Goal: Task Accomplishment & Management: Complete application form

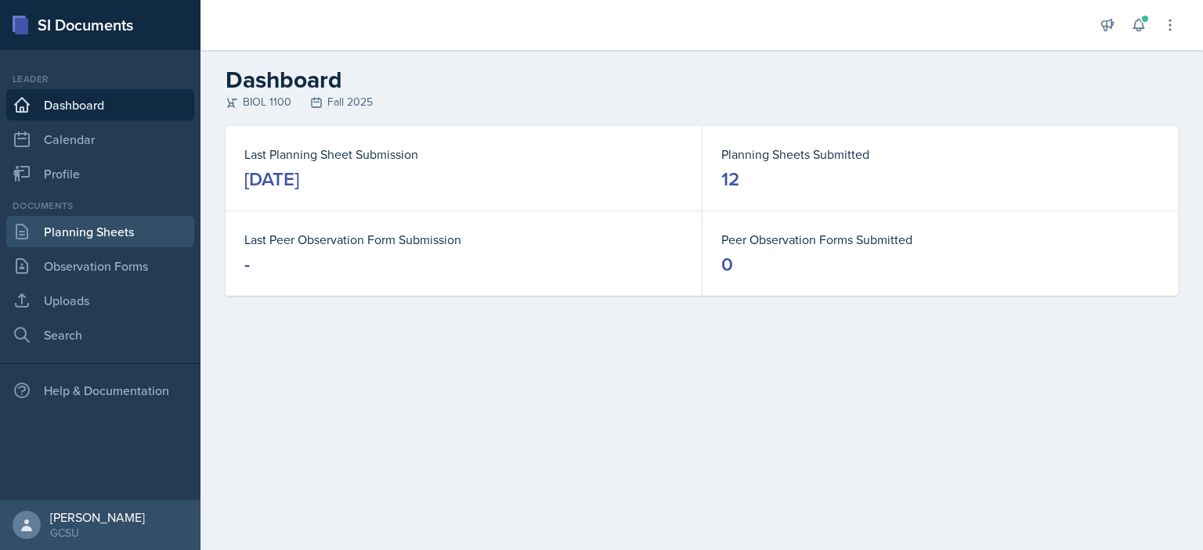
click at [97, 222] on link "Planning Sheets" at bounding box center [100, 231] width 188 height 31
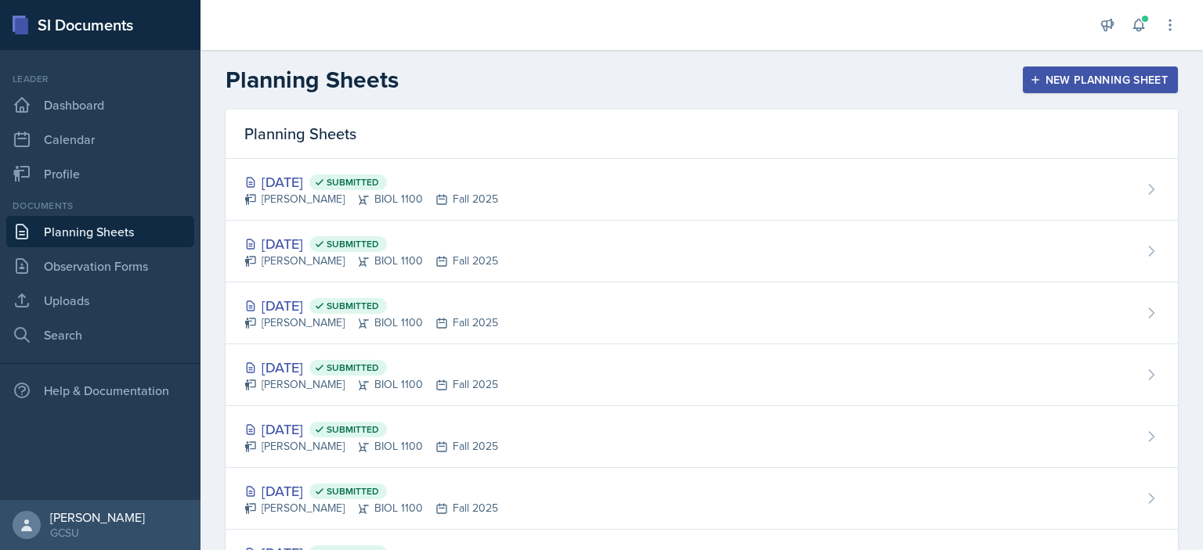
click at [1114, 82] on div "New Planning Sheet" at bounding box center [1100, 80] width 135 height 13
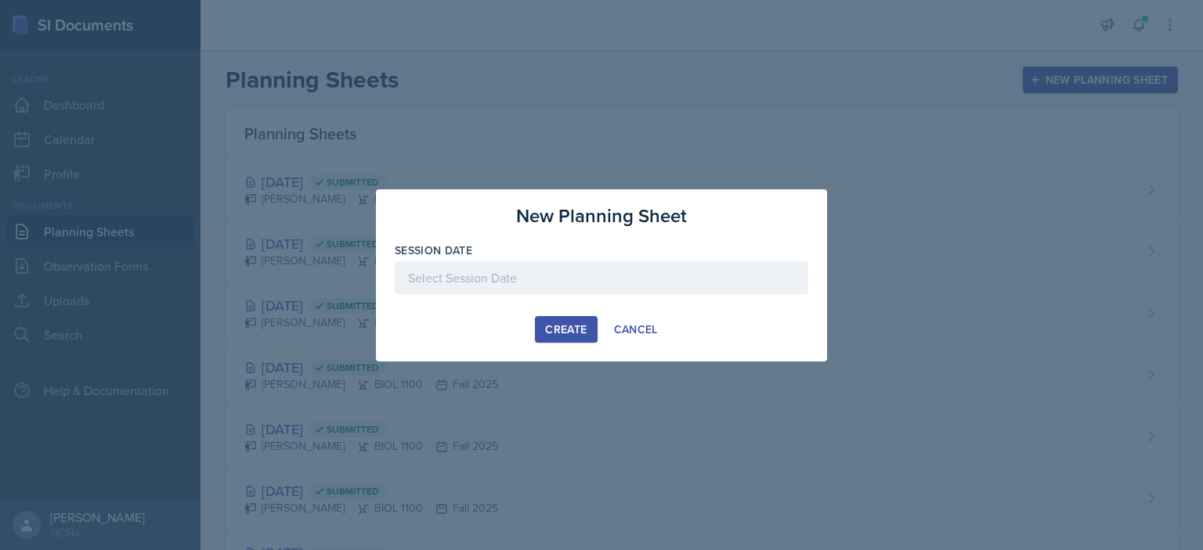
click at [581, 284] on div at bounding box center [601, 278] width 413 height 33
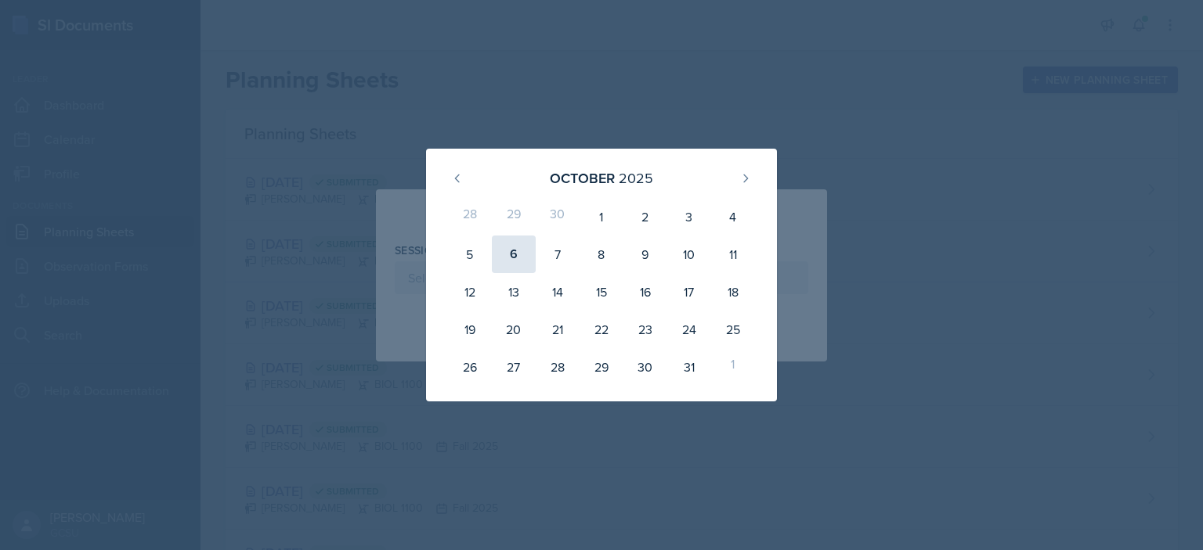
click at [512, 250] on div "6" at bounding box center [514, 255] width 44 height 38
type input "[DATE]"
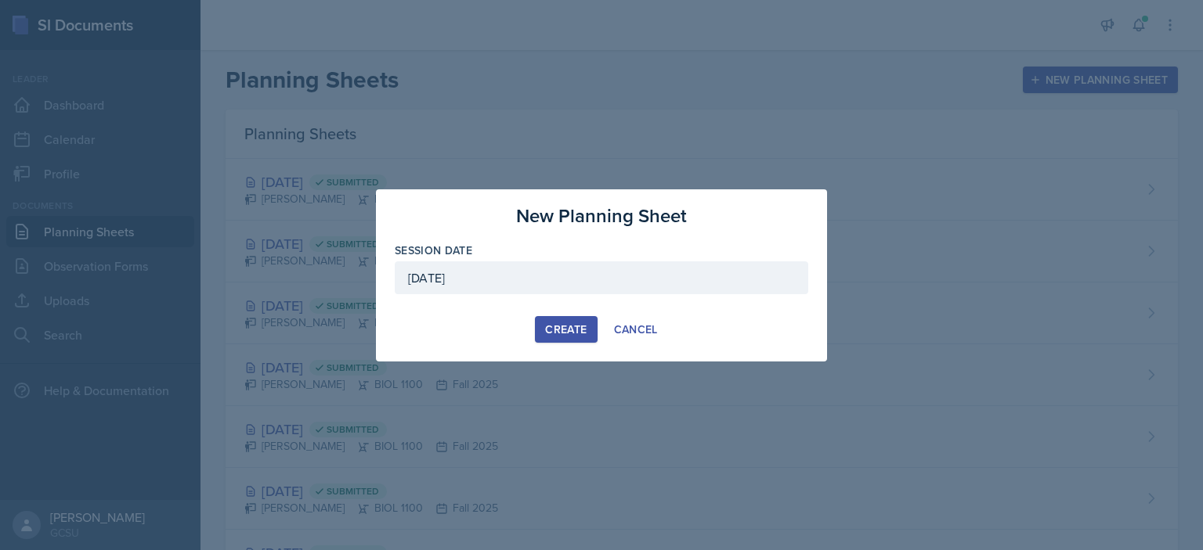
click at [572, 338] on button "Create" at bounding box center [566, 329] width 62 height 27
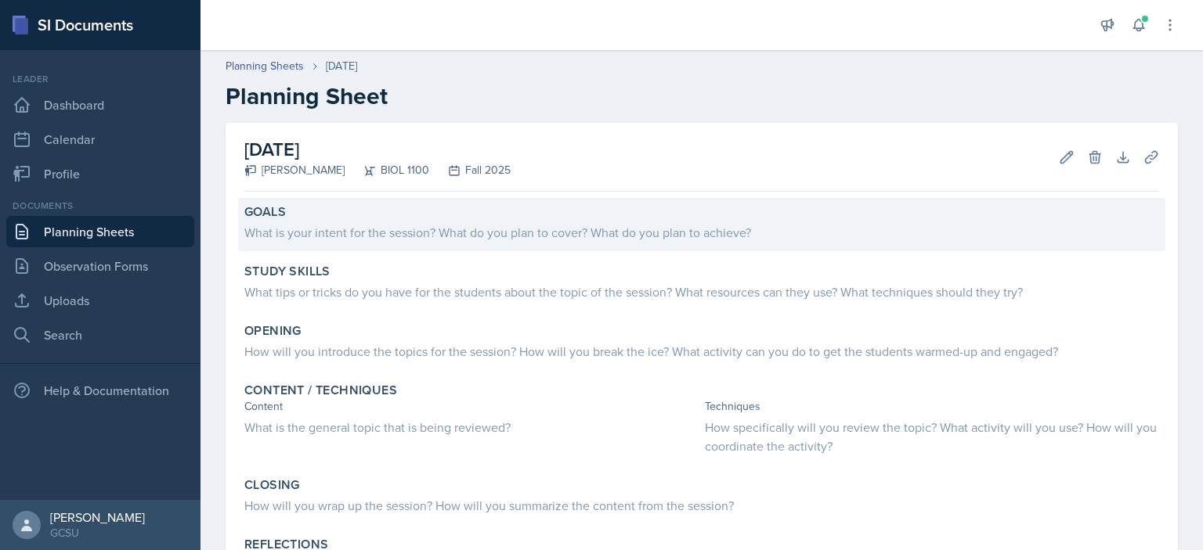
click at [517, 237] on div "What is your intent for the session? What do you plan to cover? What do you pla…" at bounding box center [701, 232] width 915 height 19
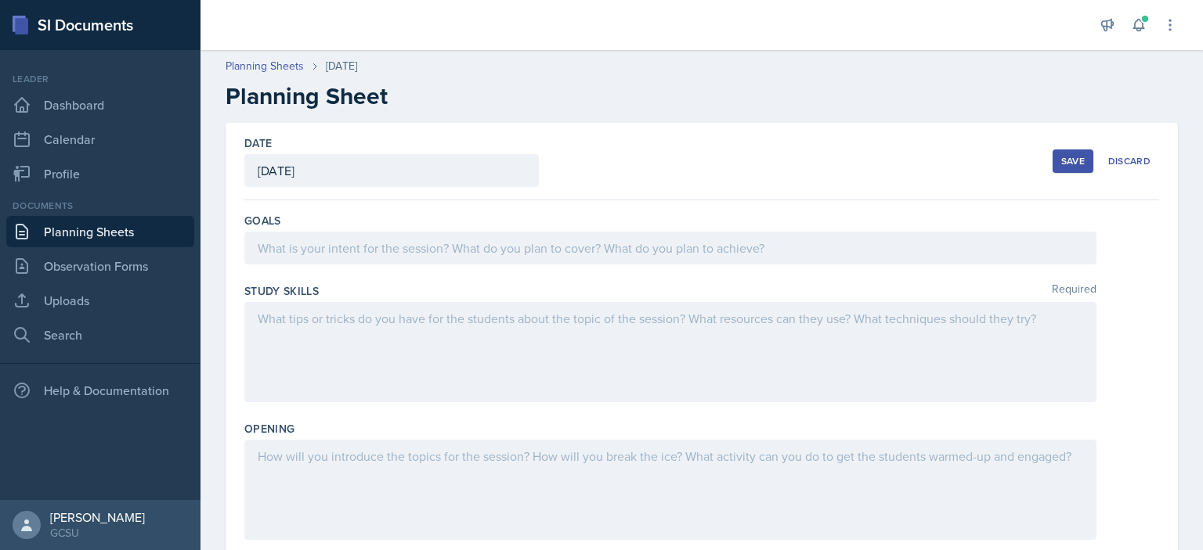
click at [514, 236] on div at bounding box center [670, 248] width 852 height 33
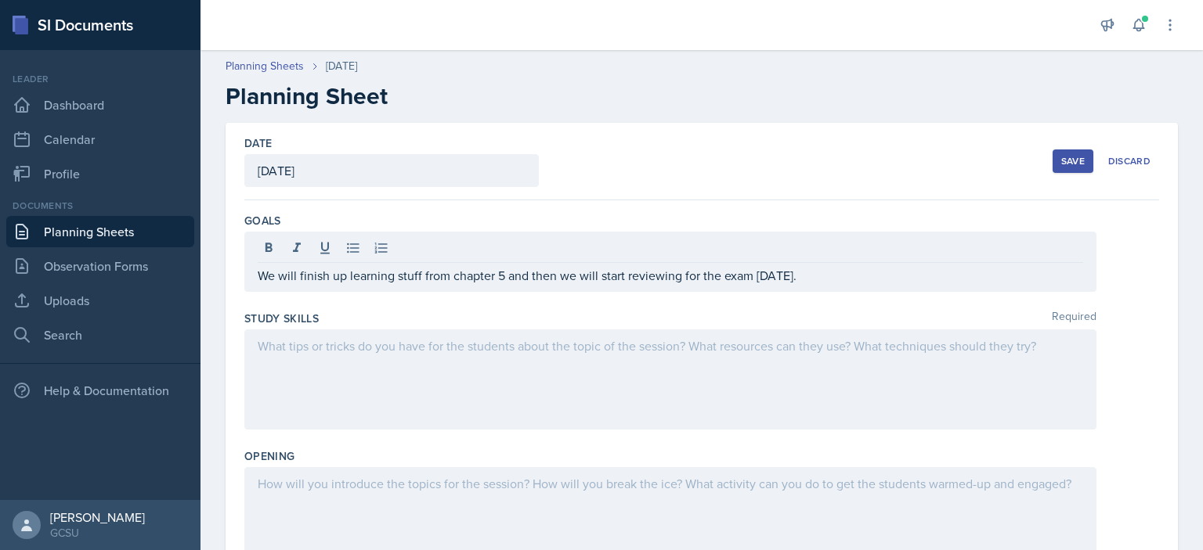
click at [390, 356] on div at bounding box center [670, 380] width 852 height 100
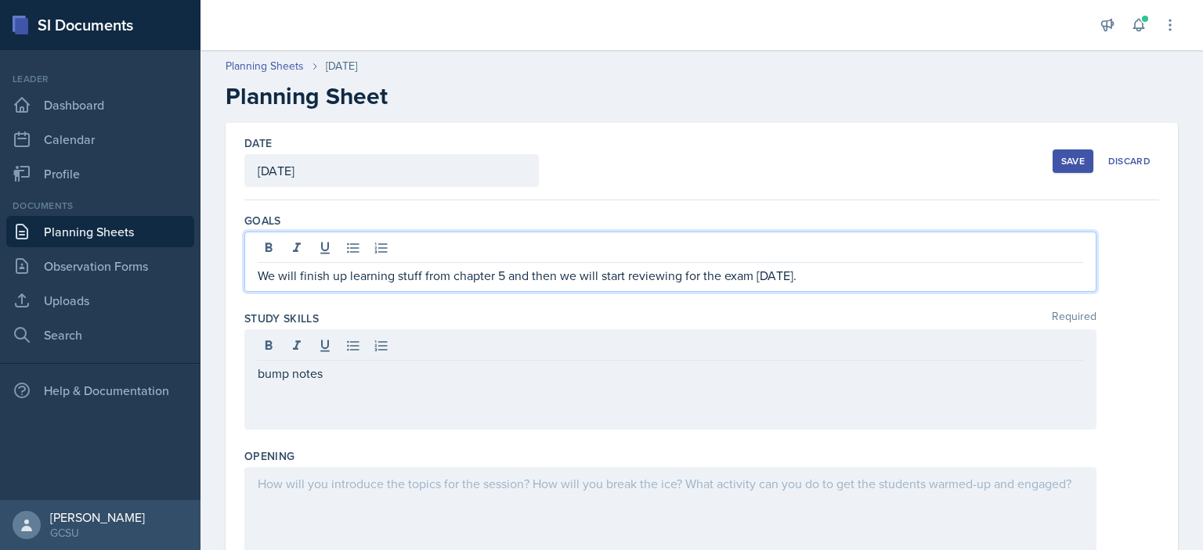
click at [505, 251] on div "We will finish up learning stuff from chapter 5 and then we will start reviewin…" at bounding box center [670, 262] width 852 height 60
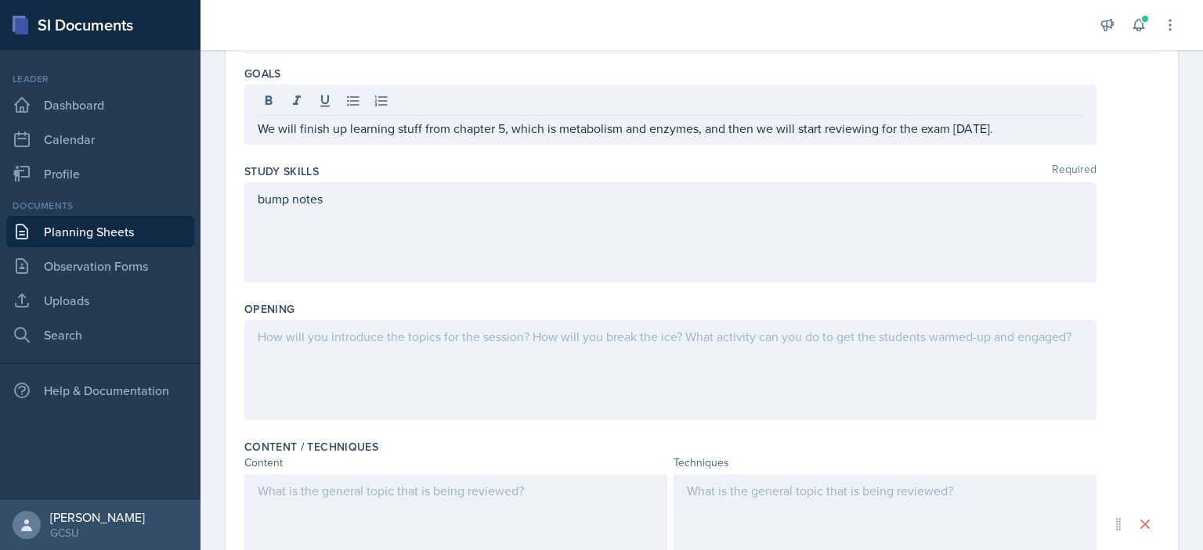
click at [452, 226] on div "bump notes" at bounding box center [670, 232] width 852 height 100
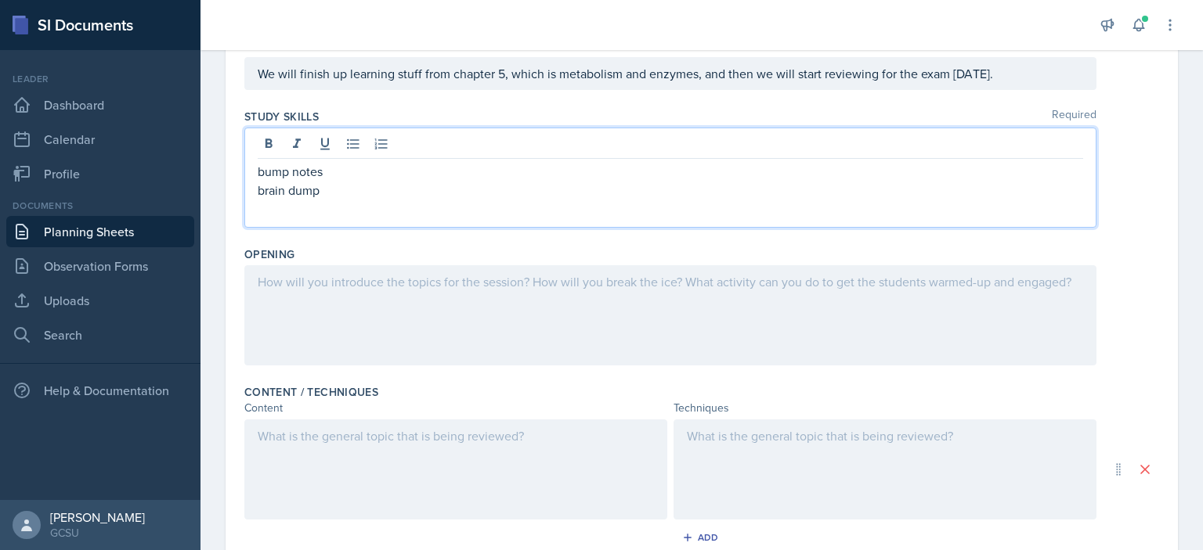
scroll to position [201, 0]
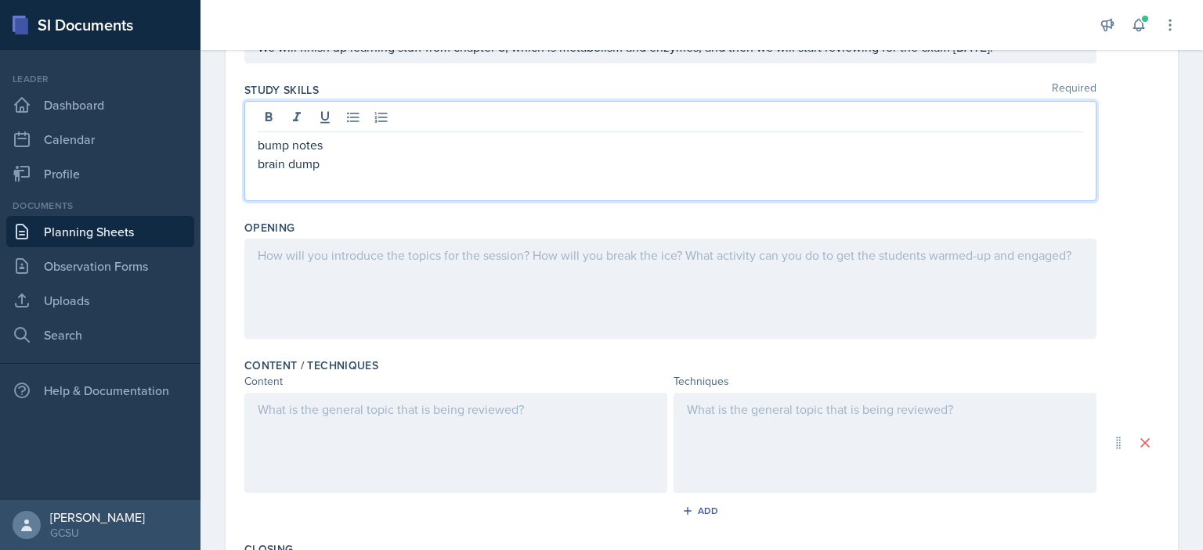
drag, startPoint x: 999, startPoint y: 77, endPoint x: 999, endPoint y: 88, distance: 11.0
click at [999, 63] on div "We will finish up learning stuff from chapter 5, which is metabolism and enzyme…" at bounding box center [670, 47] width 852 height 33
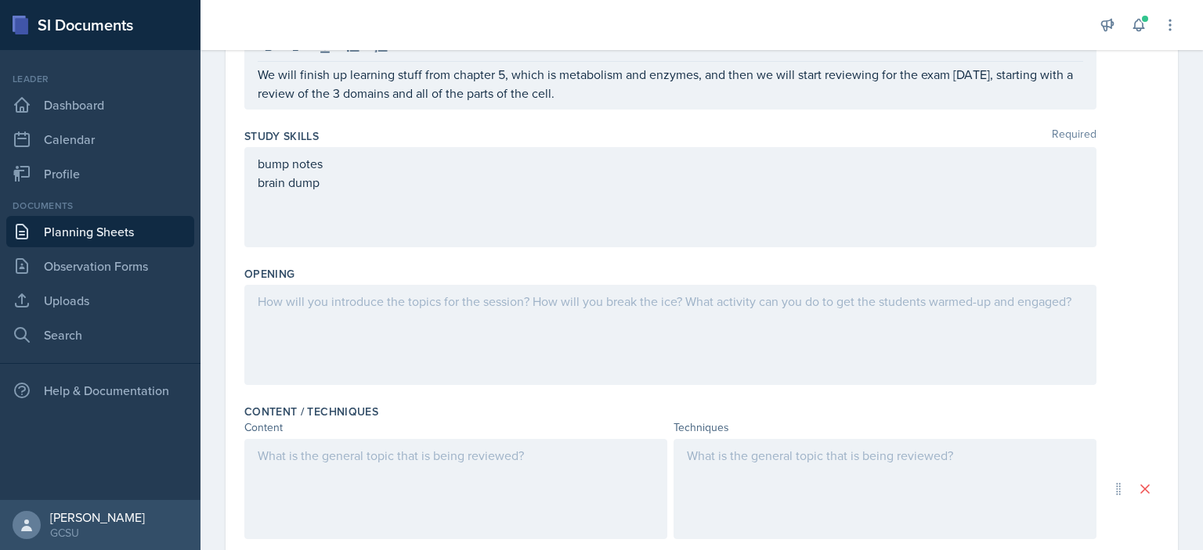
click at [710, 209] on div "bump notes brain dump" at bounding box center [670, 197] width 852 height 100
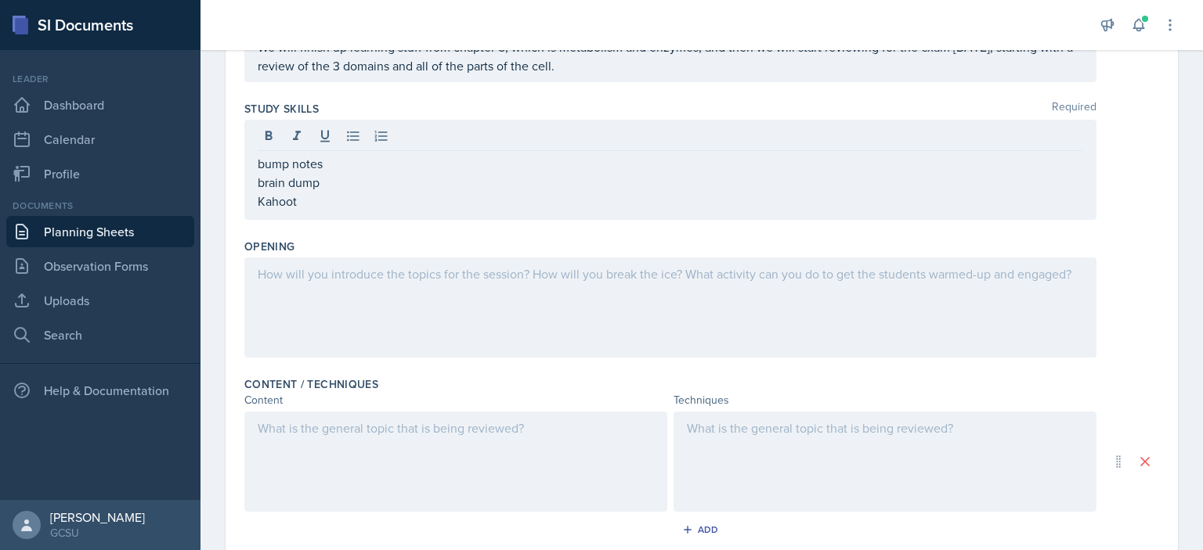
click at [370, 288] on div at bounding box center [670, 308] width 852 height 100
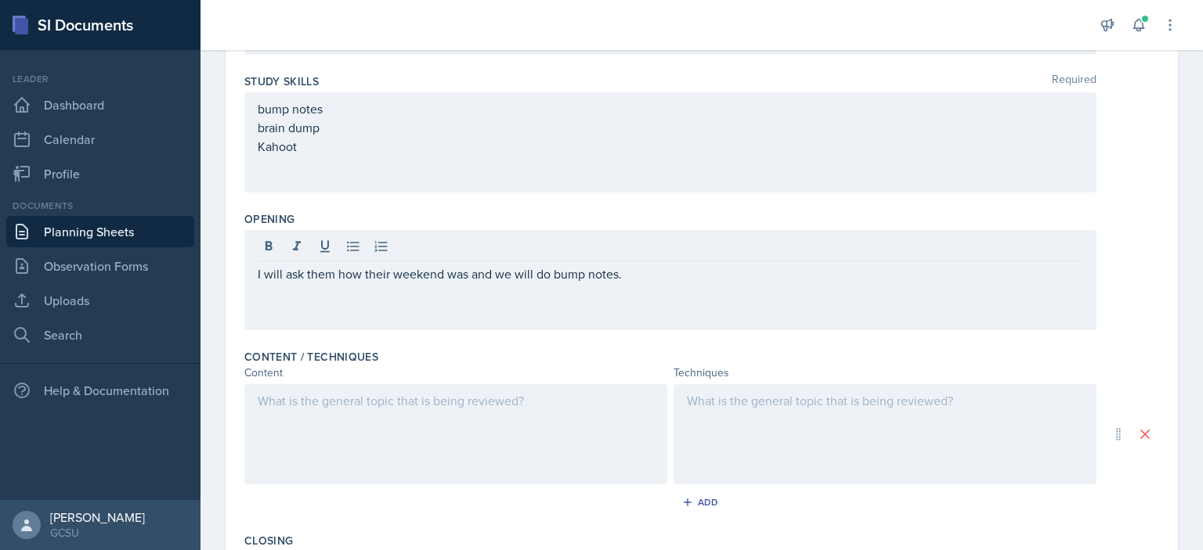
click at [397, 428] on div at bounding box center [455, 434] width 423 height 100
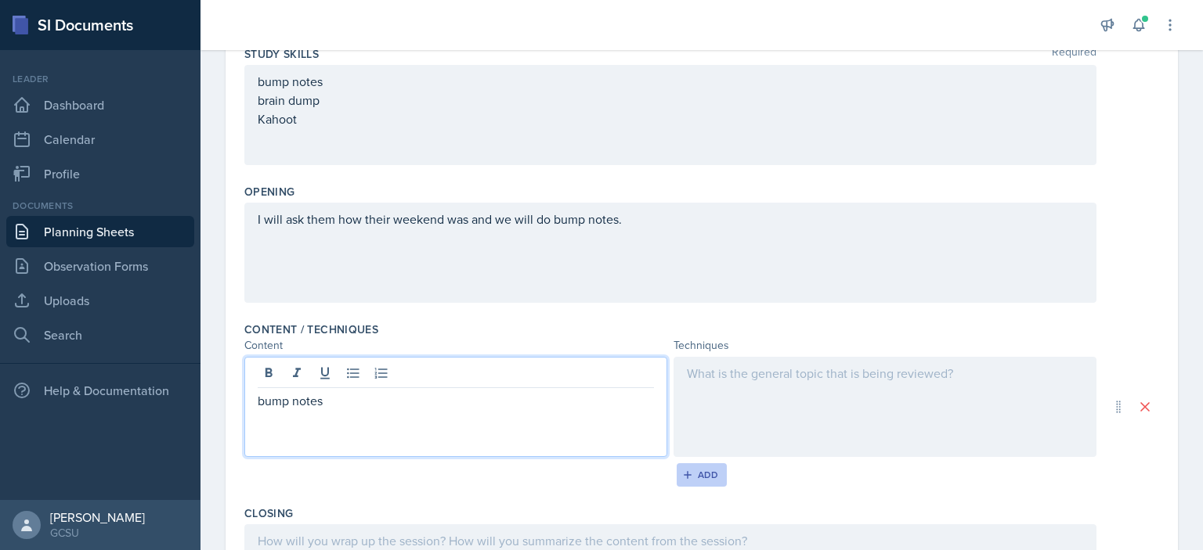
click at [706, 478] on div "Add" at bounding box center [702, 475] width 34 height 13
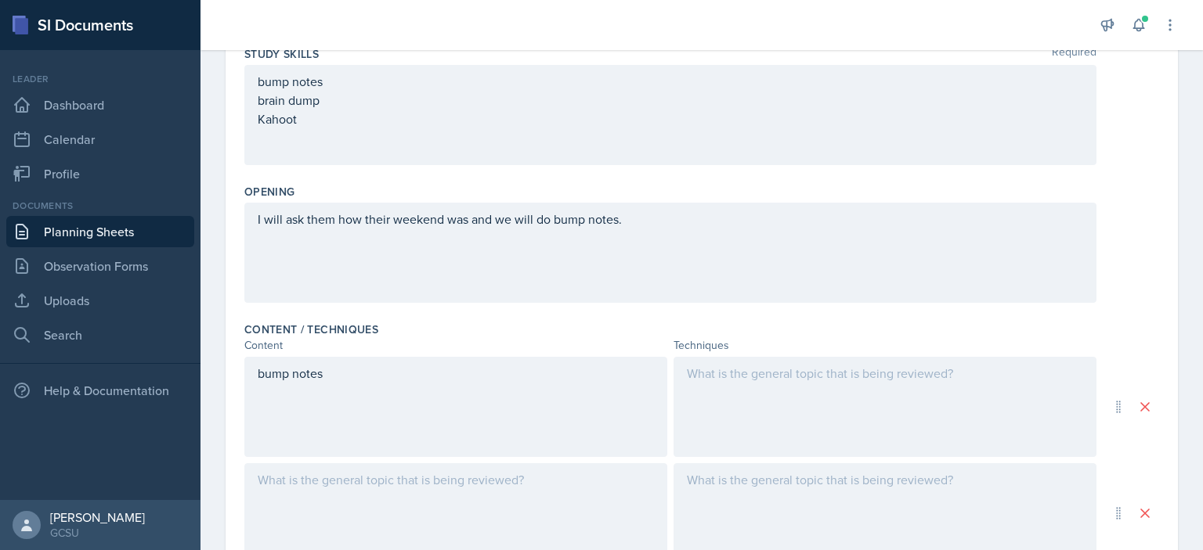
click at [400, 475] on div at bounding box center [455, 514] width 423 height 100
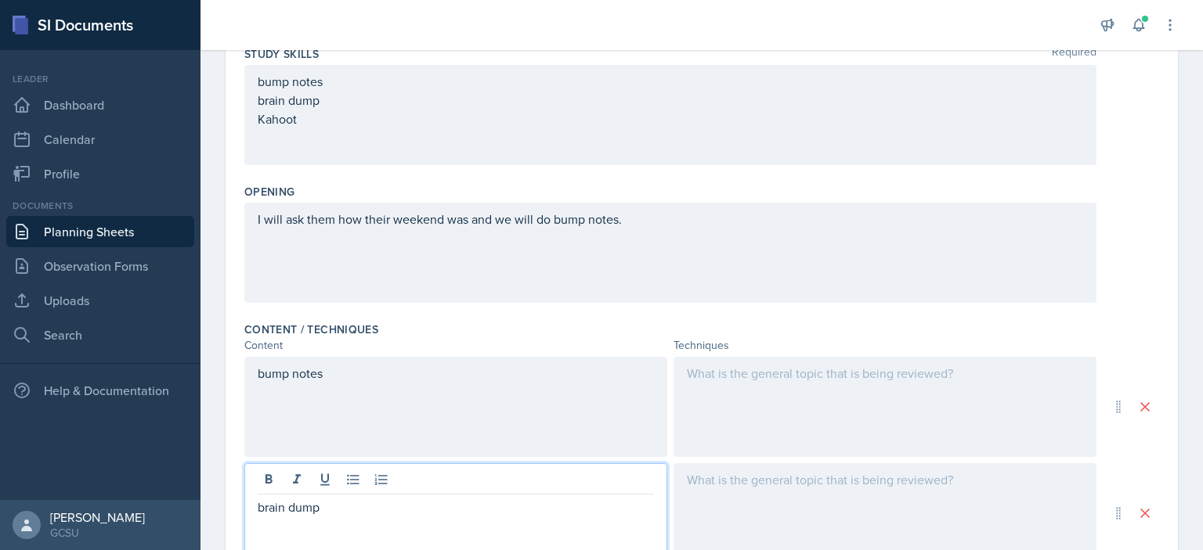
scroll to position [572, 0]
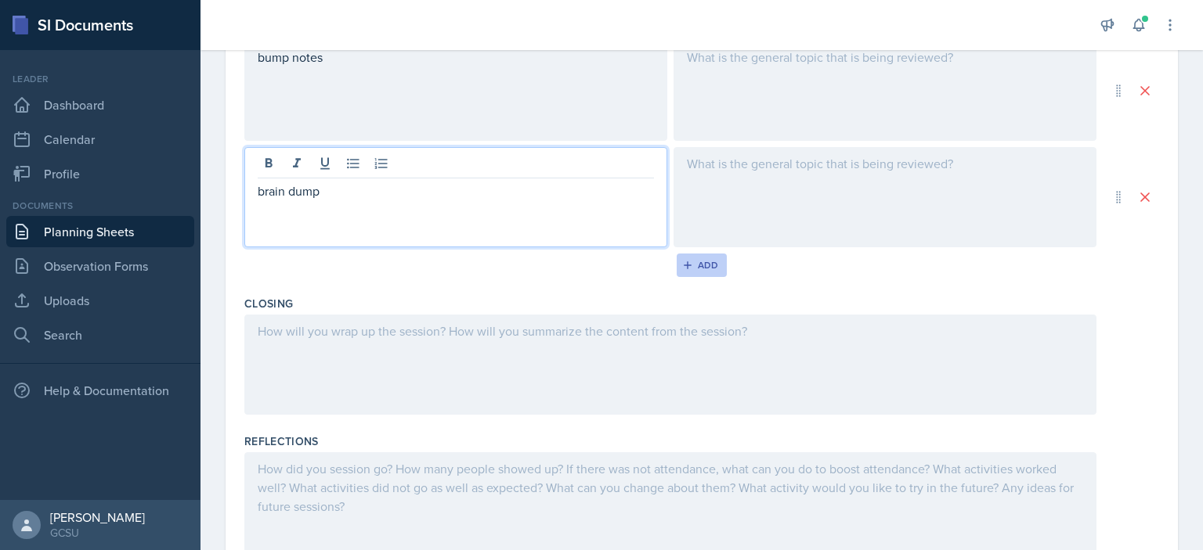
click at [698, 266] on div "Add" at bounding box center [702, 265] width 34 height 13
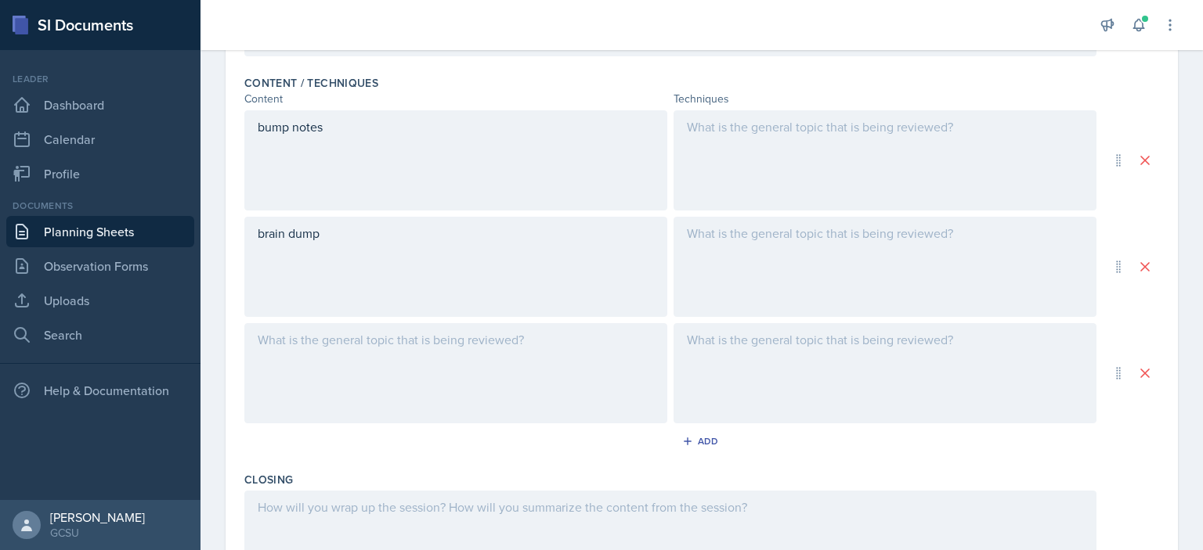
click at [829, 157] on div at bounding box center [884, 160] width 423 height 100
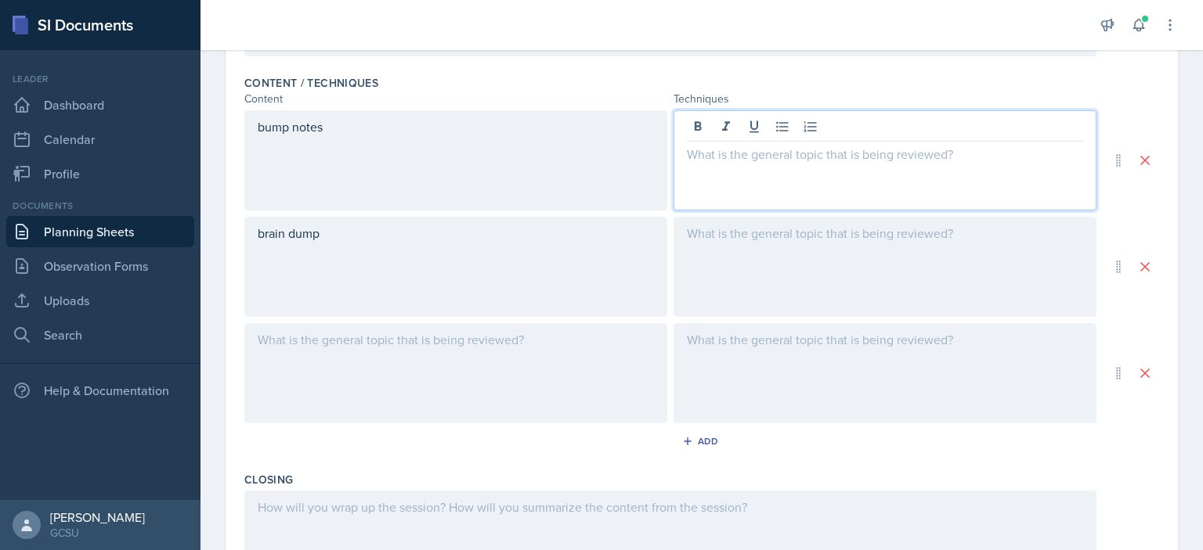
scroll to position [529, 0]
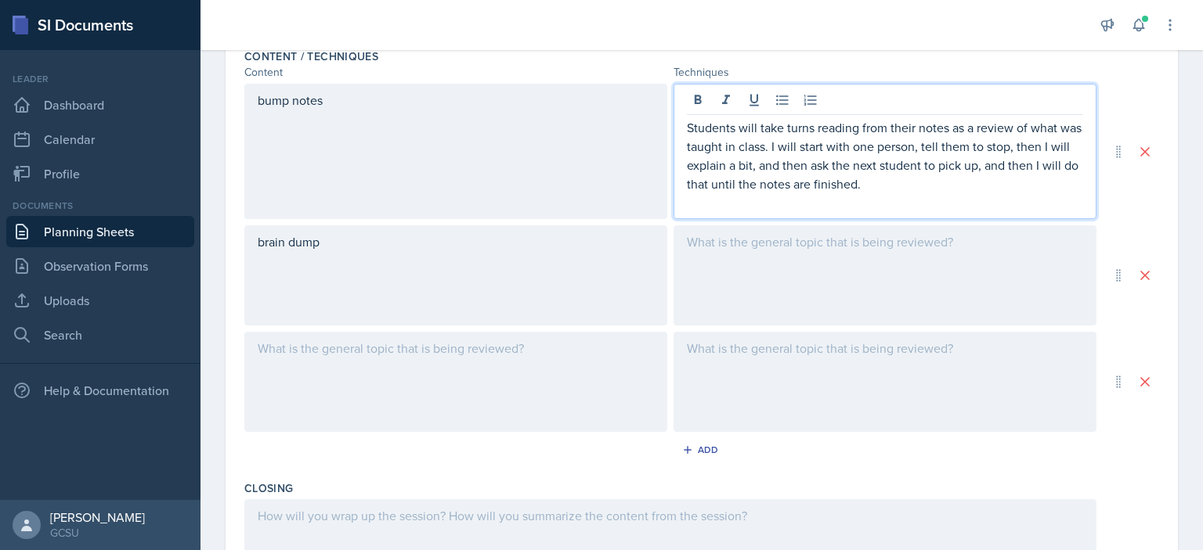
click at [715, 265] on div at bounding box center [884, 276] width 423 height 100
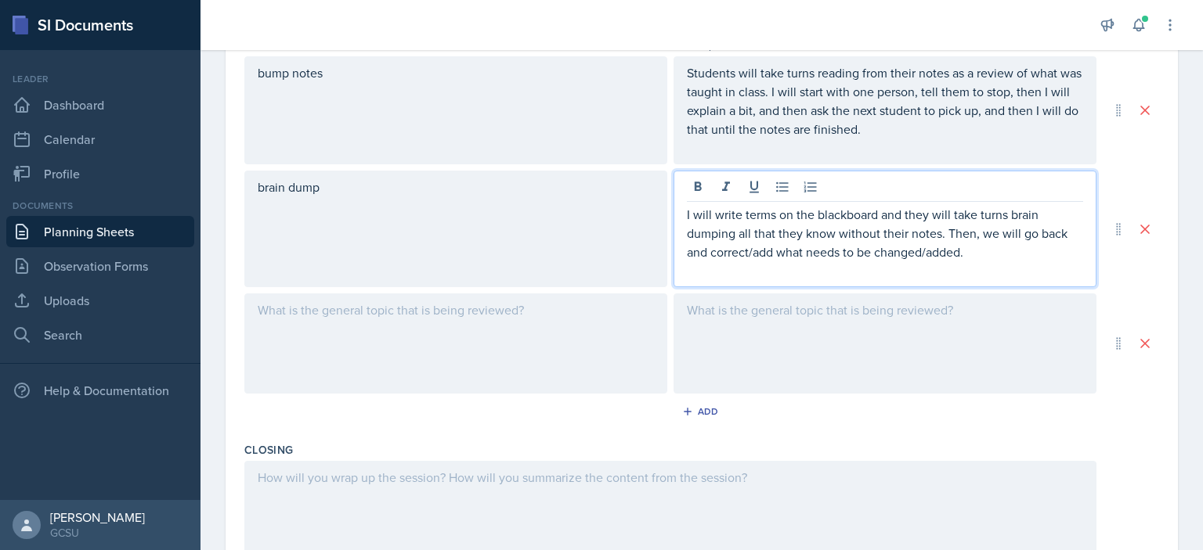
click at [890, 351] on div at bounding box center [884, 344] width 423 height 100
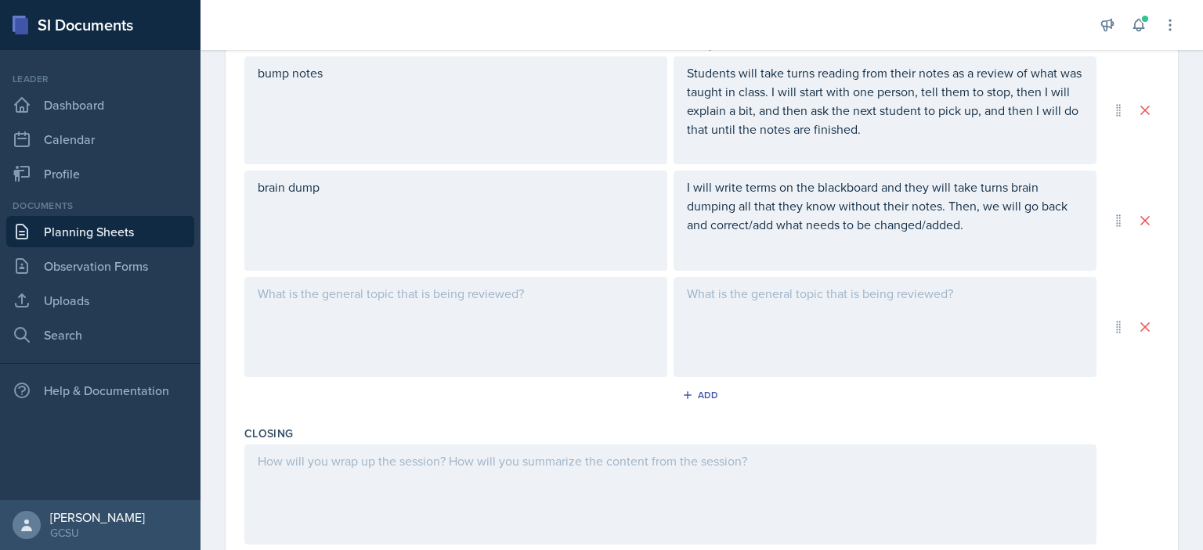
scroll to position [583, 0]
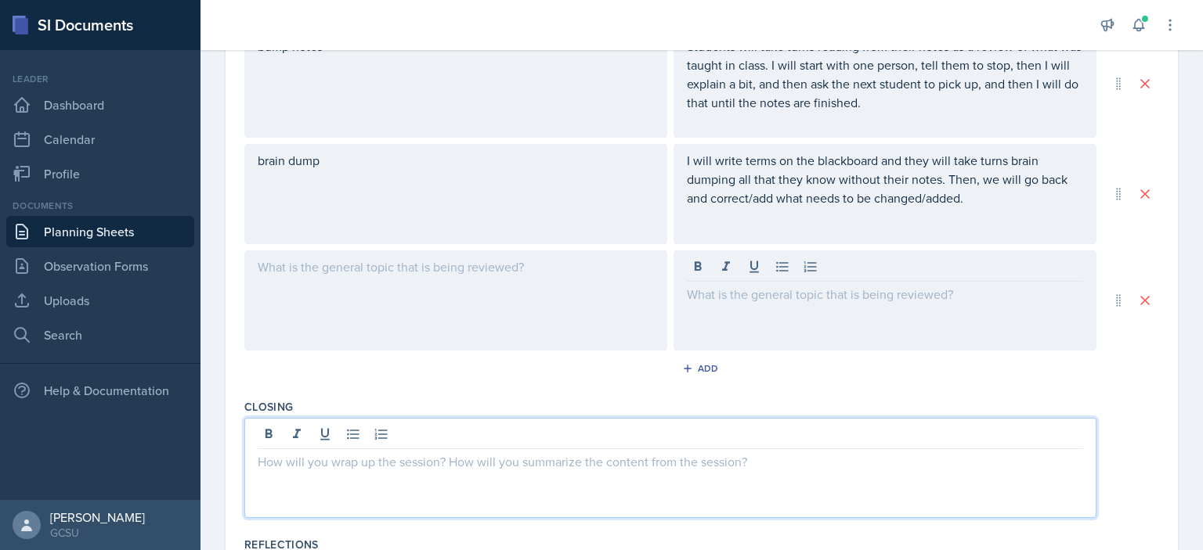
click at [677, 424] on div at bounding box center [670, 468] width 852 height 100
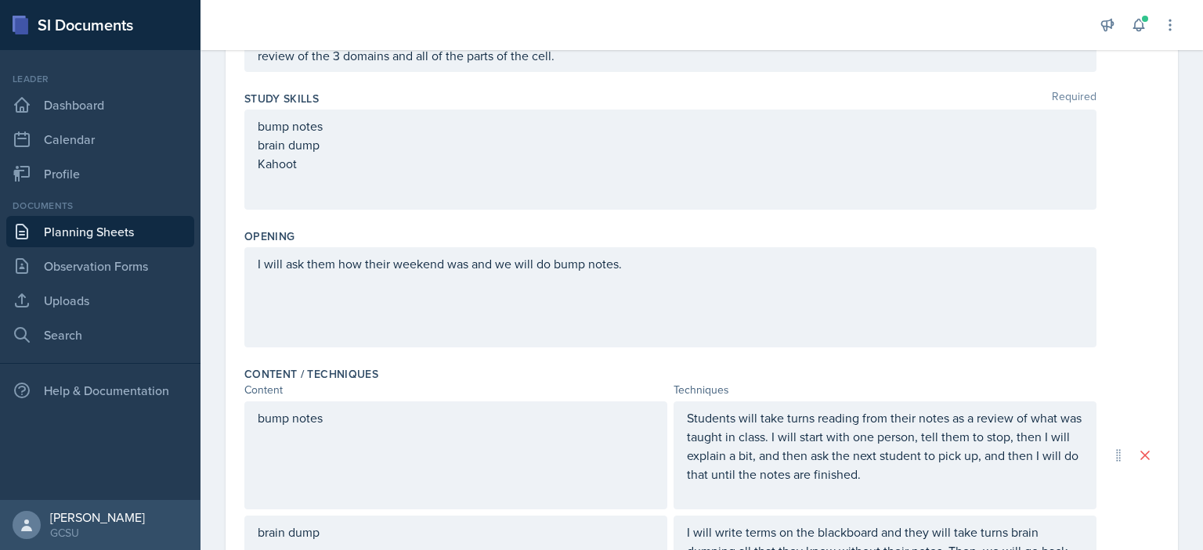
scroll to position [0, 0]
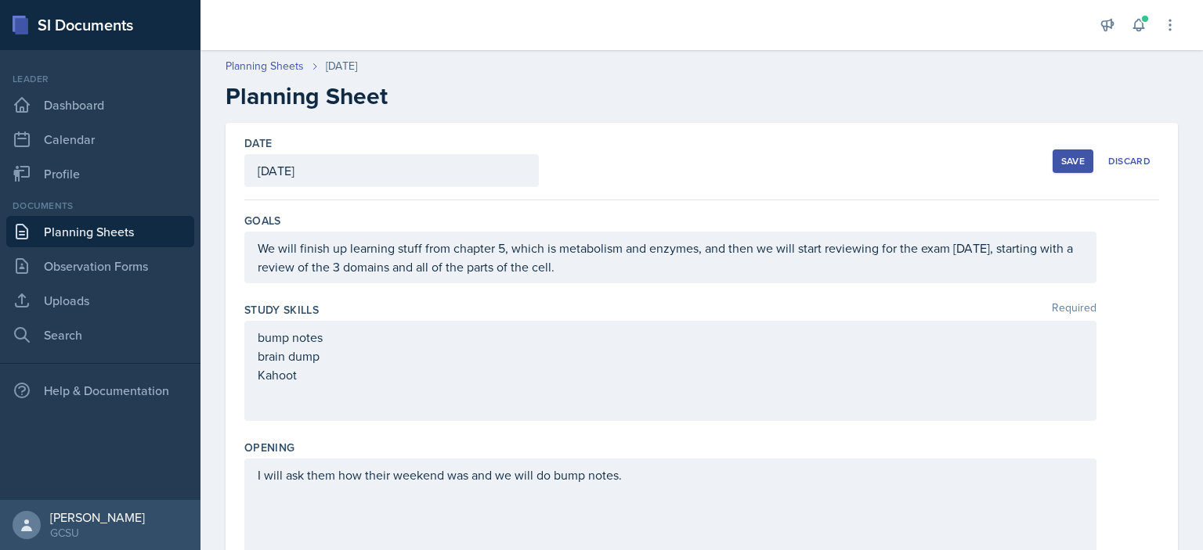
click at [529, 366] on div "bump notes brain dump Kahoot" at bounding box center [670, 356] width 825 height 56
click at [1065, 159] on div "Save" at bounding box center [1072, 161] width 23 height 13
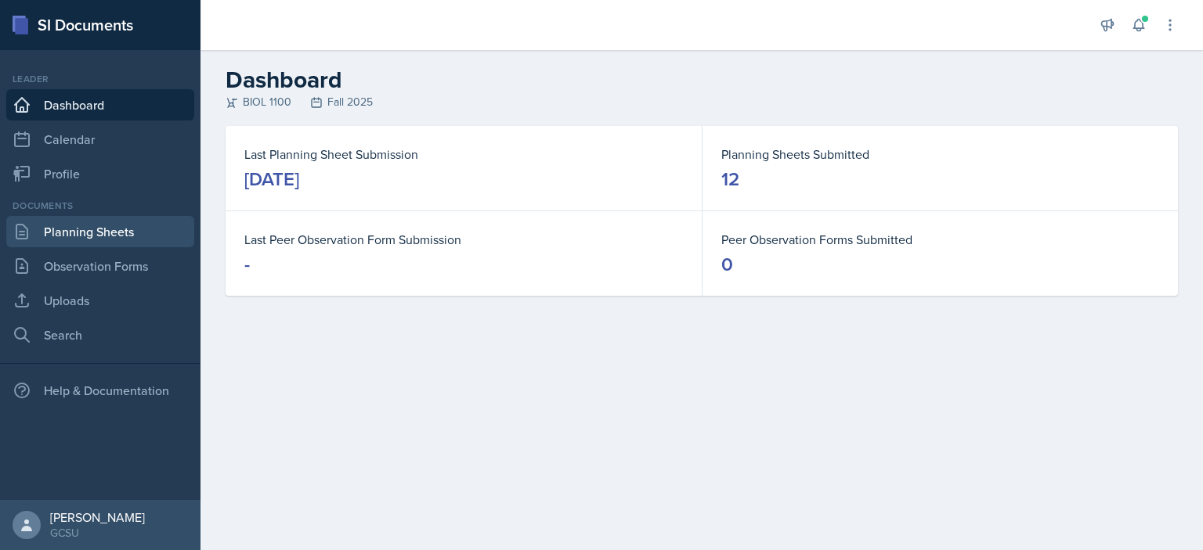
click at [45, 236] on link "Planning Sheets" at bounding box center [100, 231] width 188 height 31
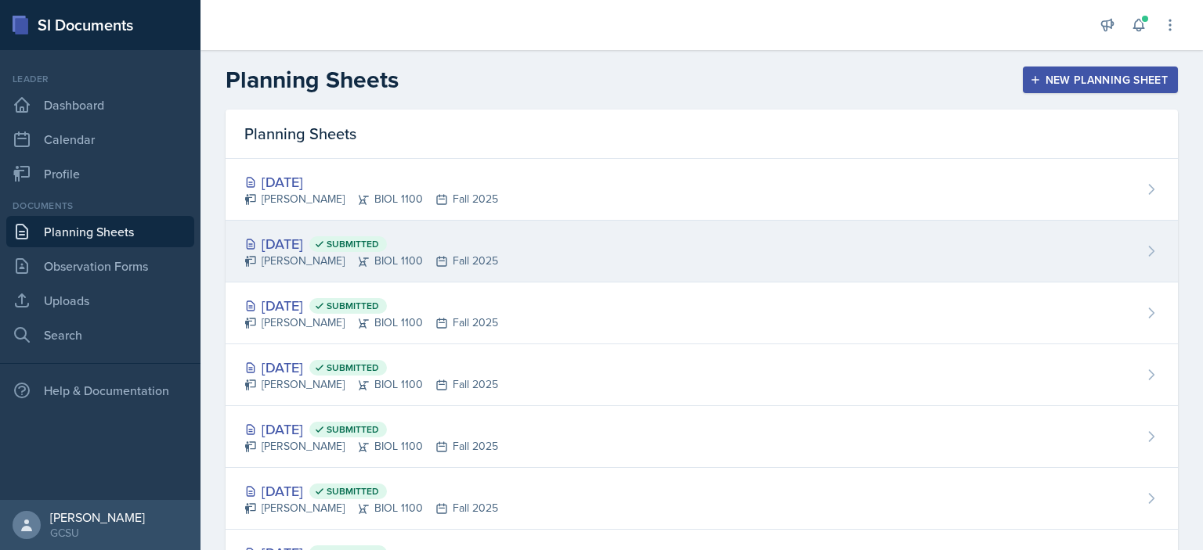
click at [326, 237] on div "Oct 1st, 2025 Submitted" at bounding box center [371, 243] width 254 height 21
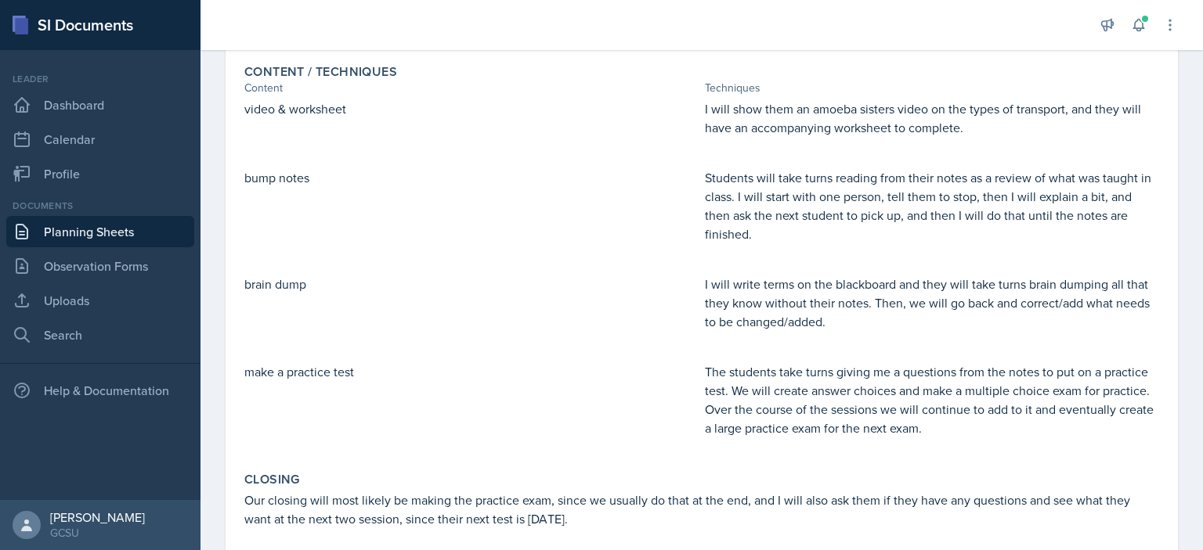
scroll to position [401, 0]
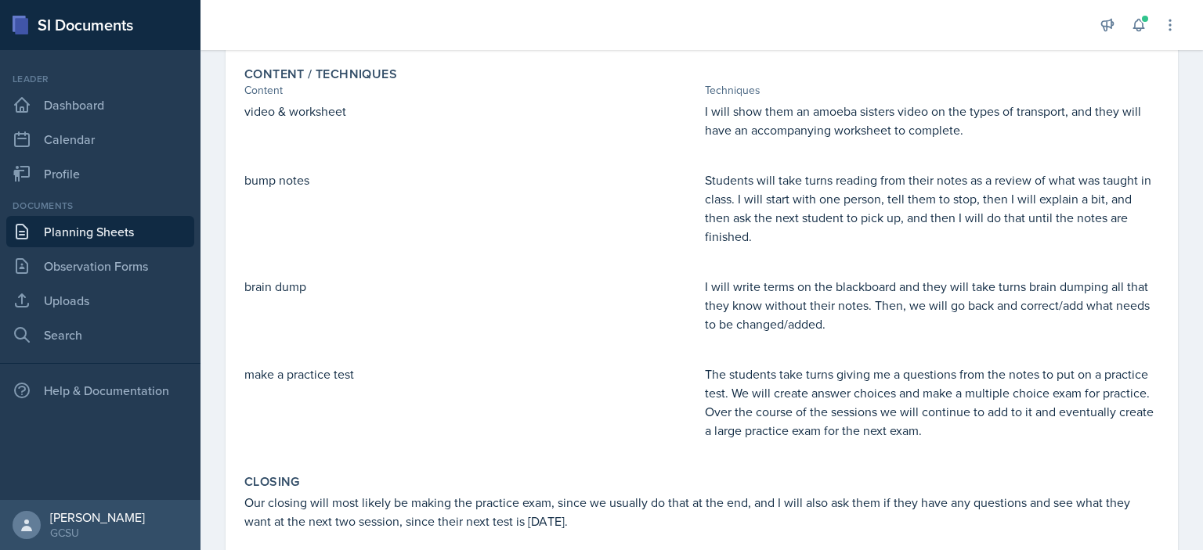
click at [814, 193] on p "Students will take turns reading from their notes as a review of what was taugh…" at bounding box center [932, 208] width 454 height 75
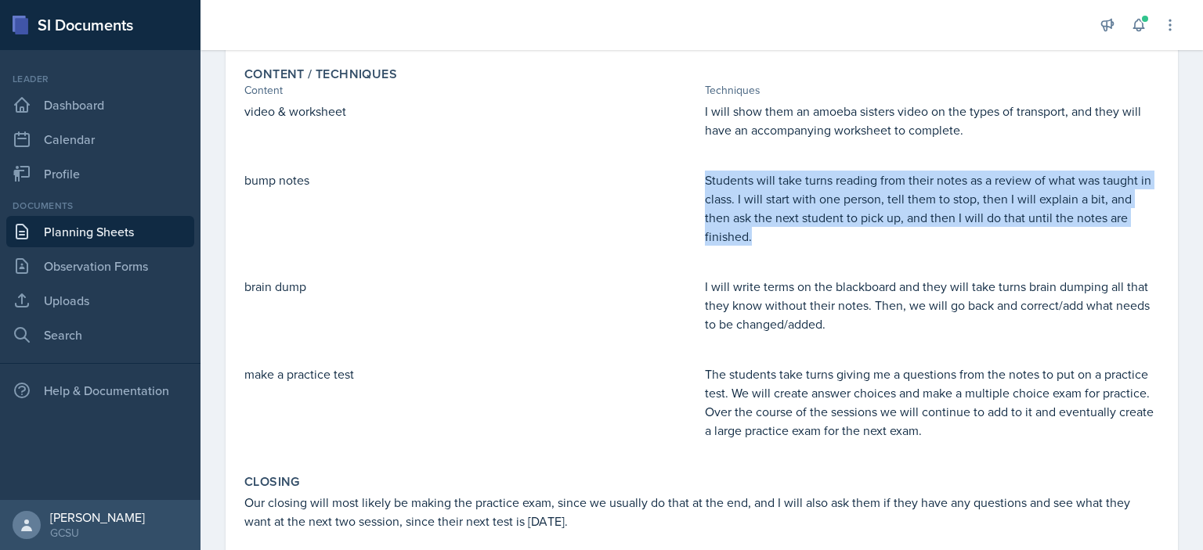
click at [814, 193] on p "Students will take turns reading from their notes as a review of what was taugh…" at bounding box center [932, 208] width 454 height 75
copy p "Students will take turns reading from their notes as a review of what was taugh…"
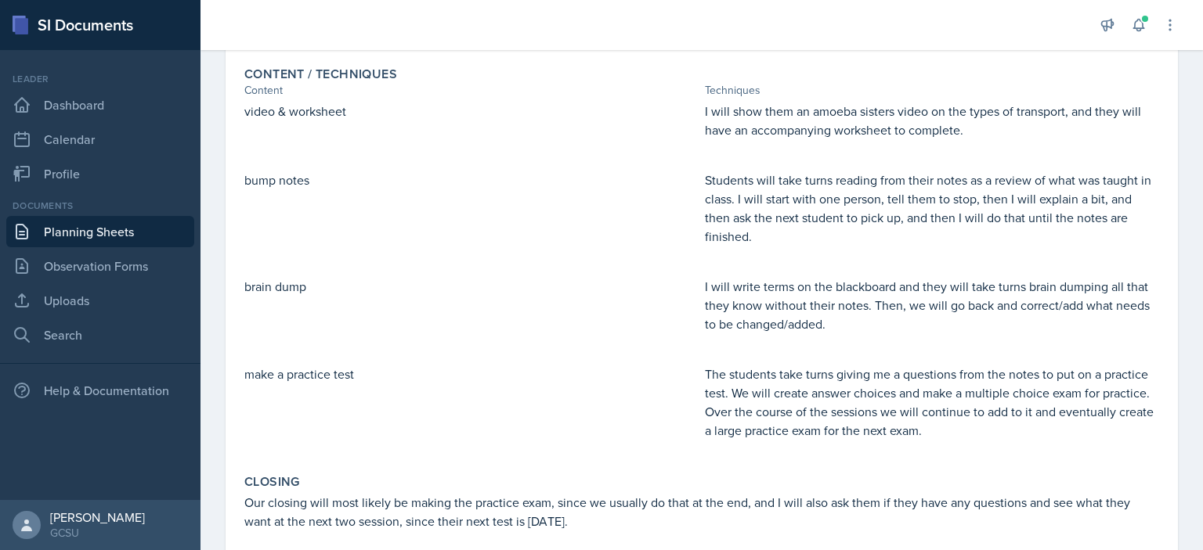
click at [757, 309] on p "I will write terms on the blackboard and they will take turns brain dumping all…" at bounding box center [932, 305] width 454 height 56
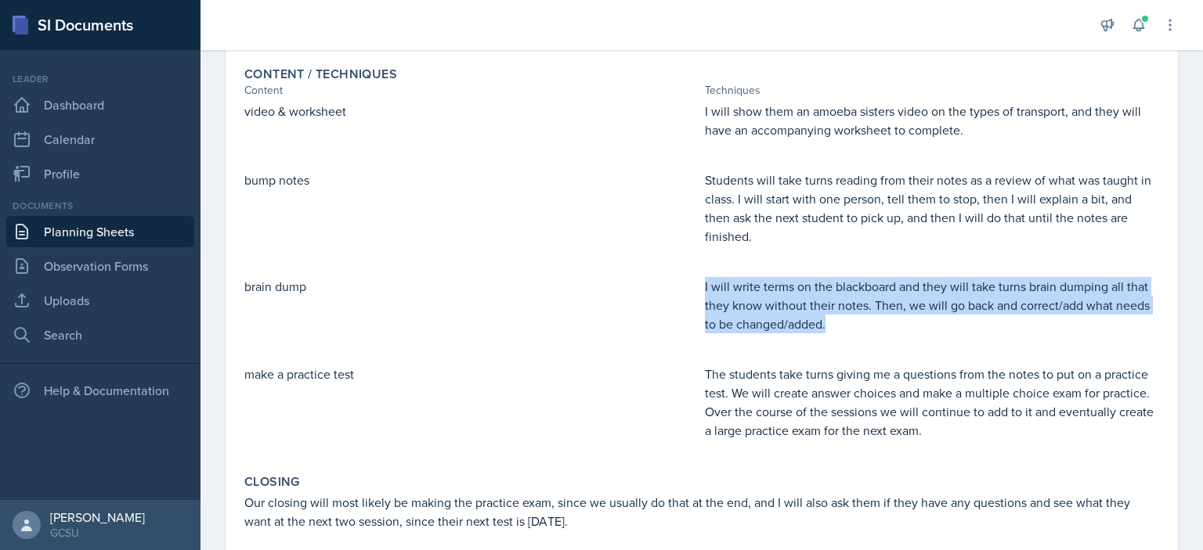
click at [757, 309] on p "I will write terms on the blackboard and they will take turns brain dumping all…" at bounding box center [932, 305] width 454 height 56
copy p "I will write terms on the blackboard and they will take turns brain dumping all…"
